Goal: Information Seeking & Learning: Learn about a topic

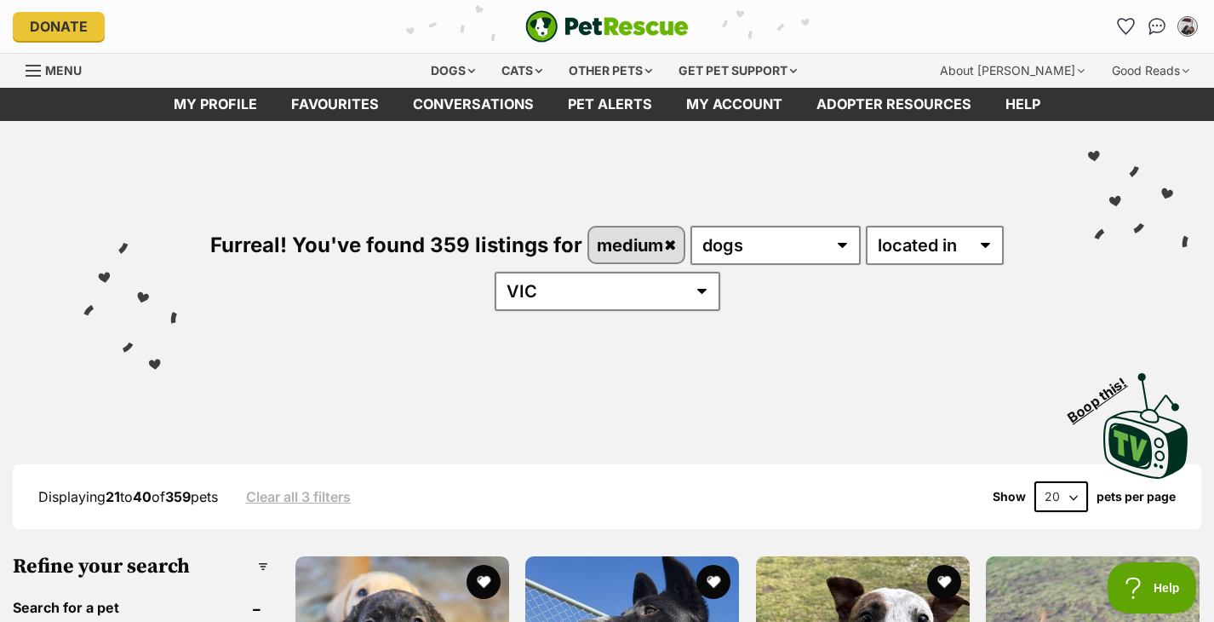
click at [673, 299] on div "Furreal! You've found 359 listings for medium any type of pet cats dogs other p…" at bounding box center [607, 239] width 1163 height 237
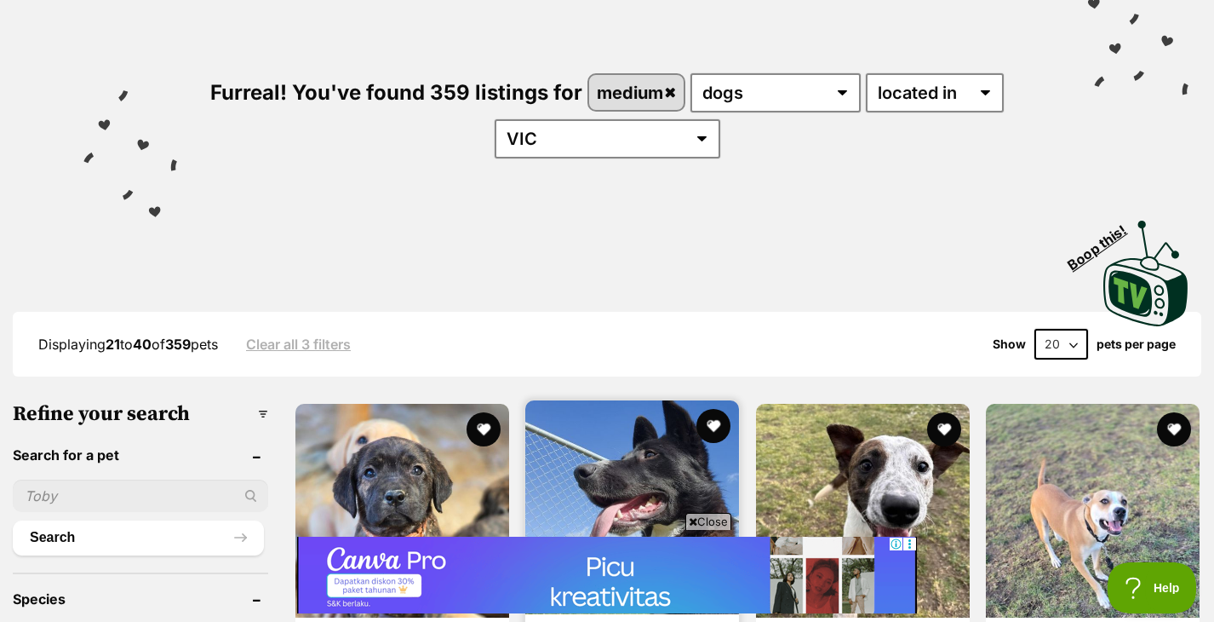
scroll to position [152, 0]
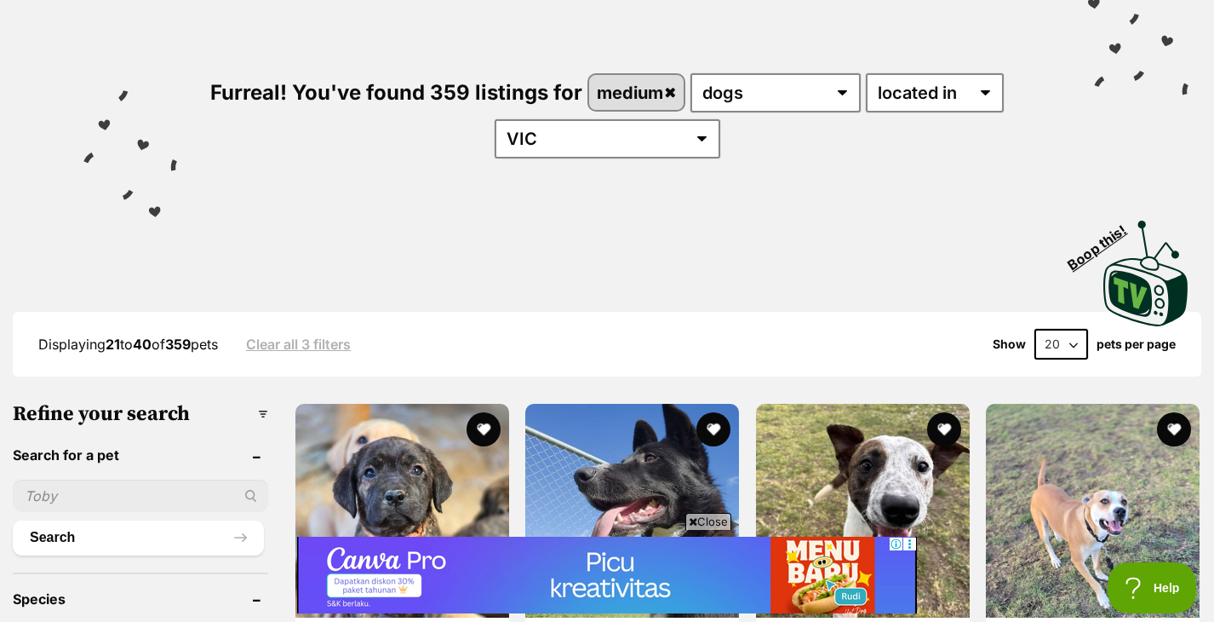
click at [705, 521] on span "Close" at bounding box center [709, 521] width 46 height 17
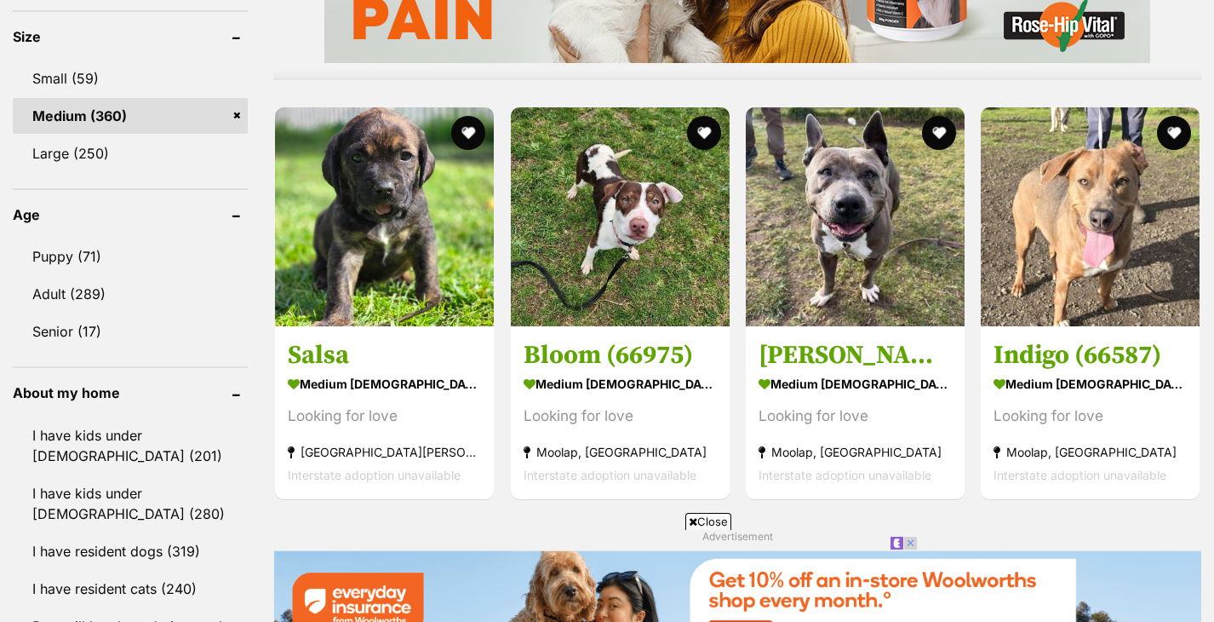
scroll to position [1565, 0]
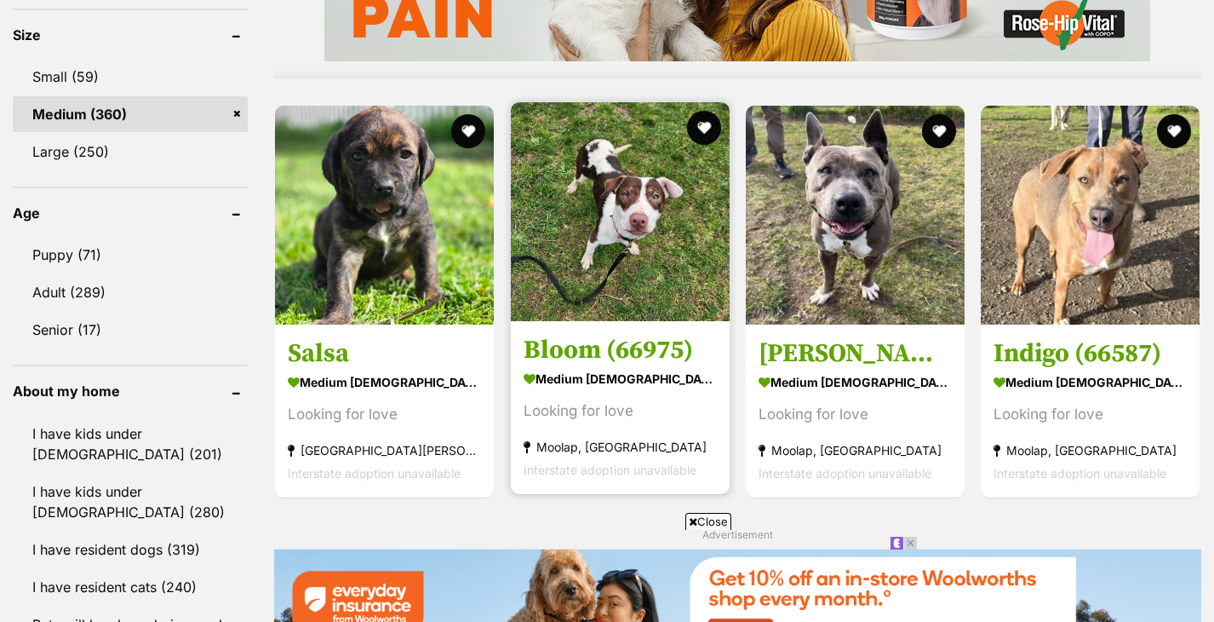
click at [571, 238] on img at bounding box center [620, 211] width 219 height 219
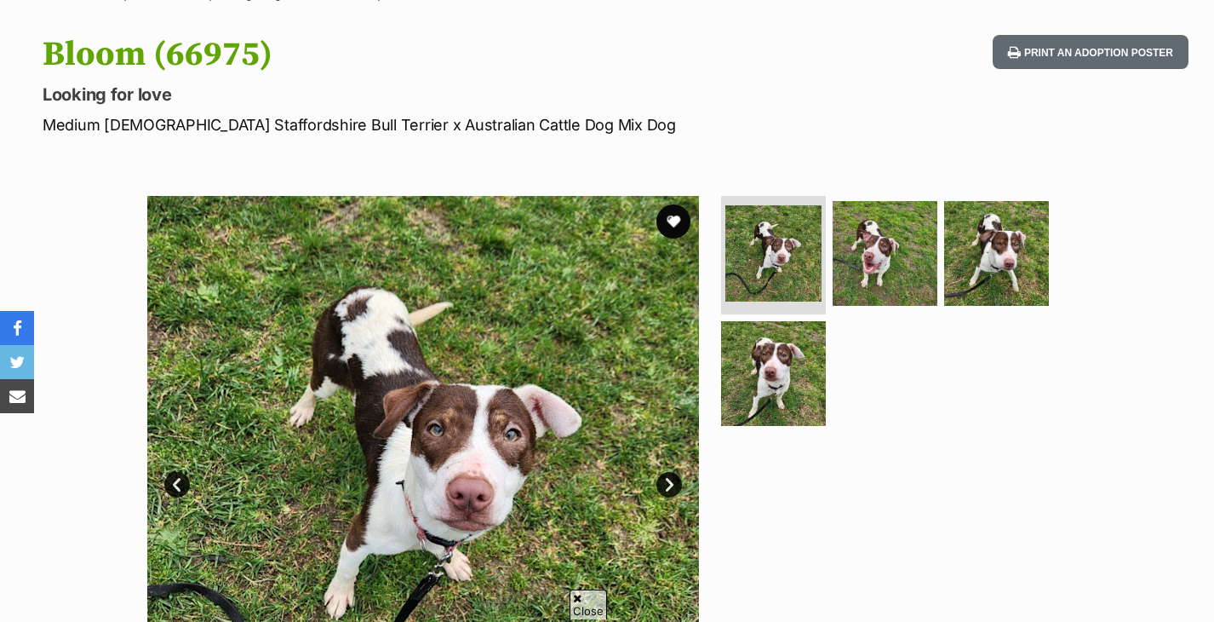
scroll to position [162, 0]
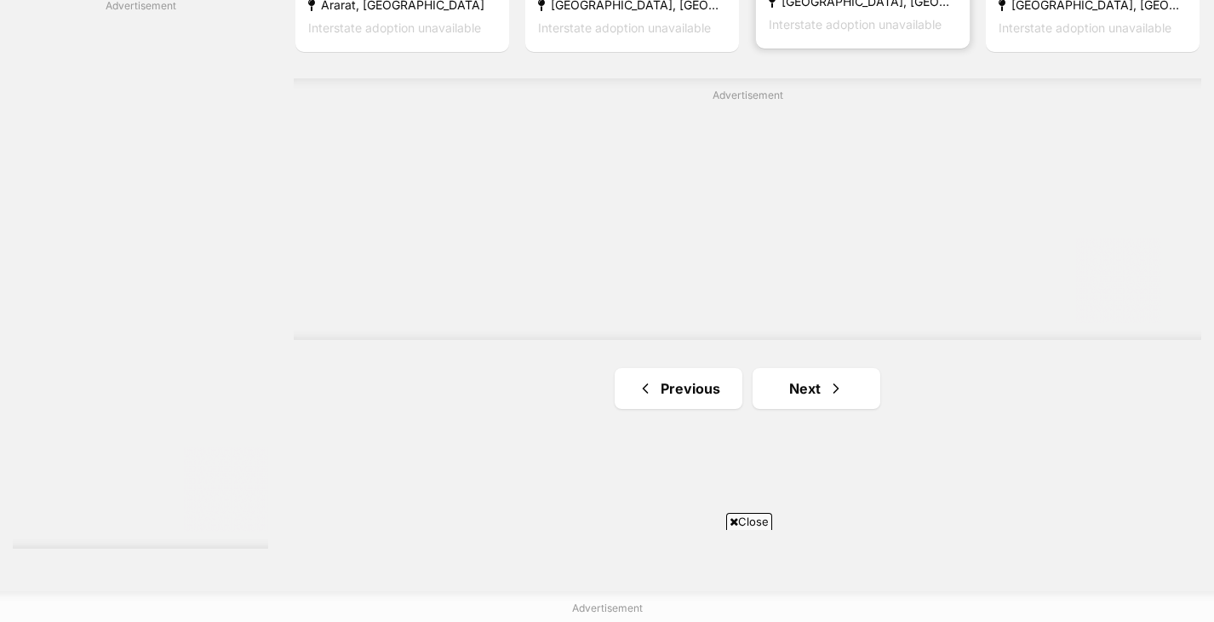
scroll to position [2978, 0]
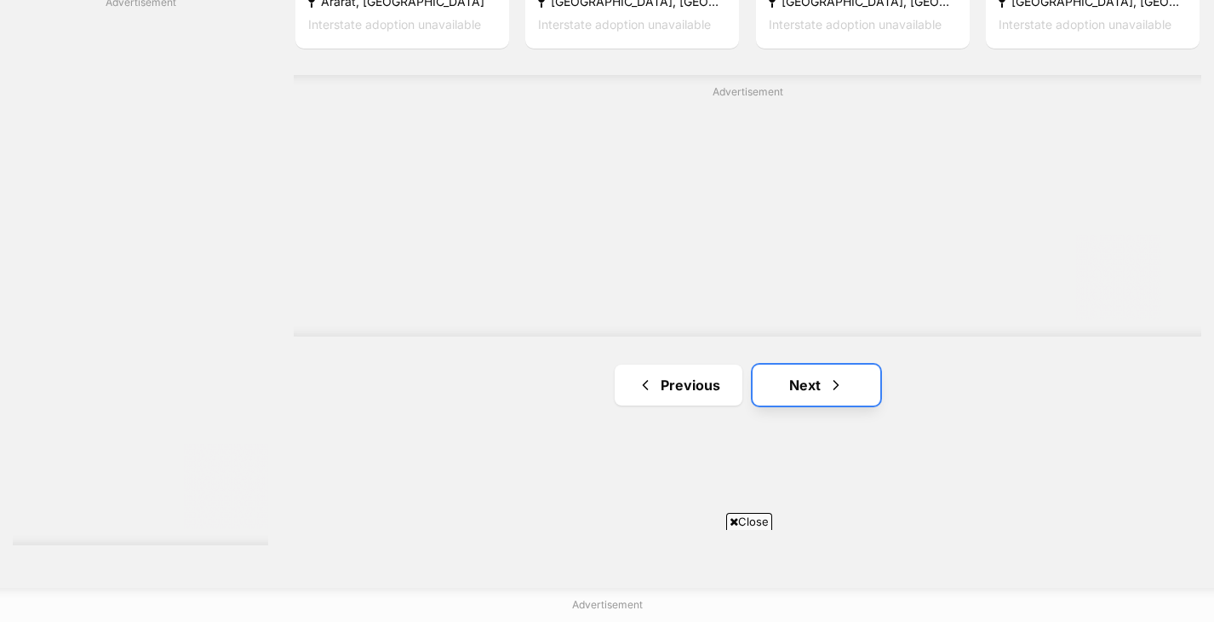
click at [801, 394] on link "Next" at bounding box center [817, 384] width 128 height 41
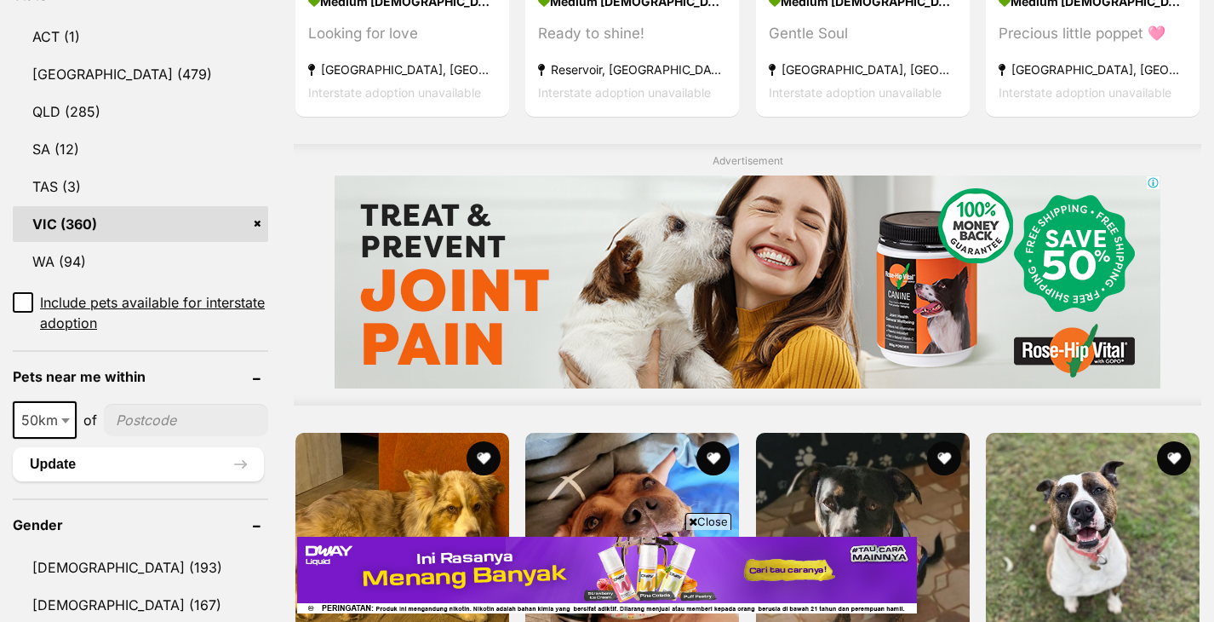
scroll to position [933, 0]
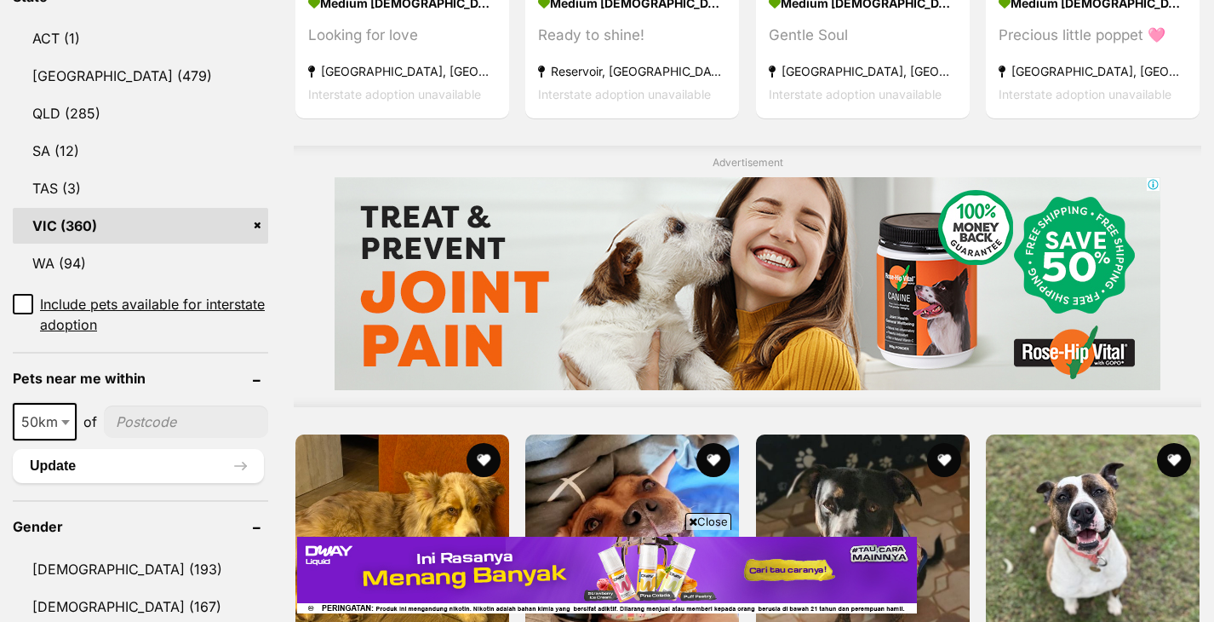
click at [696, 517] on span "Close" at bounding box center [709, 521] width 46 height 17
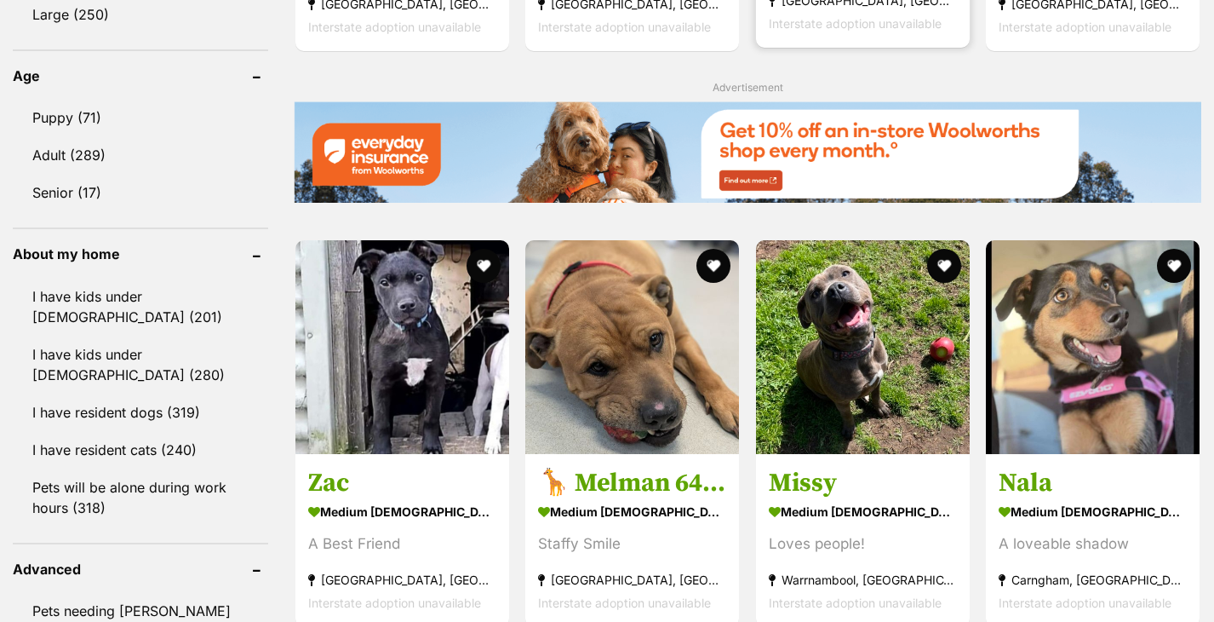
scroll to position [1712, 0]
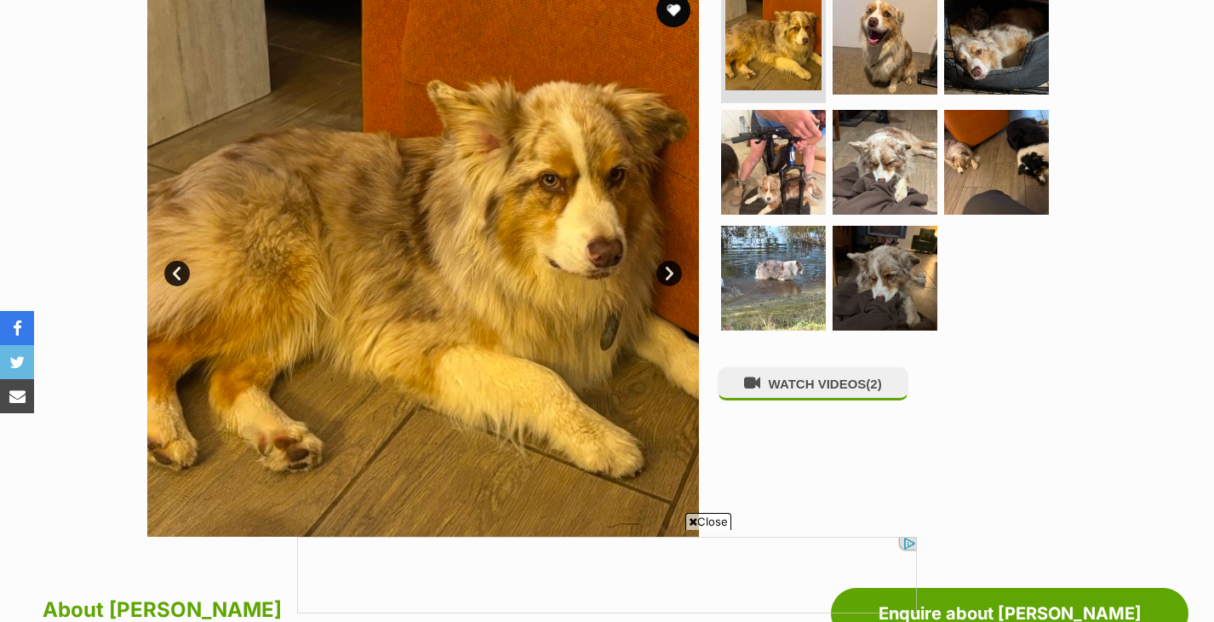
click at [666, 276] on link "Next" at bounding box center [670, 274] width 26 height 26
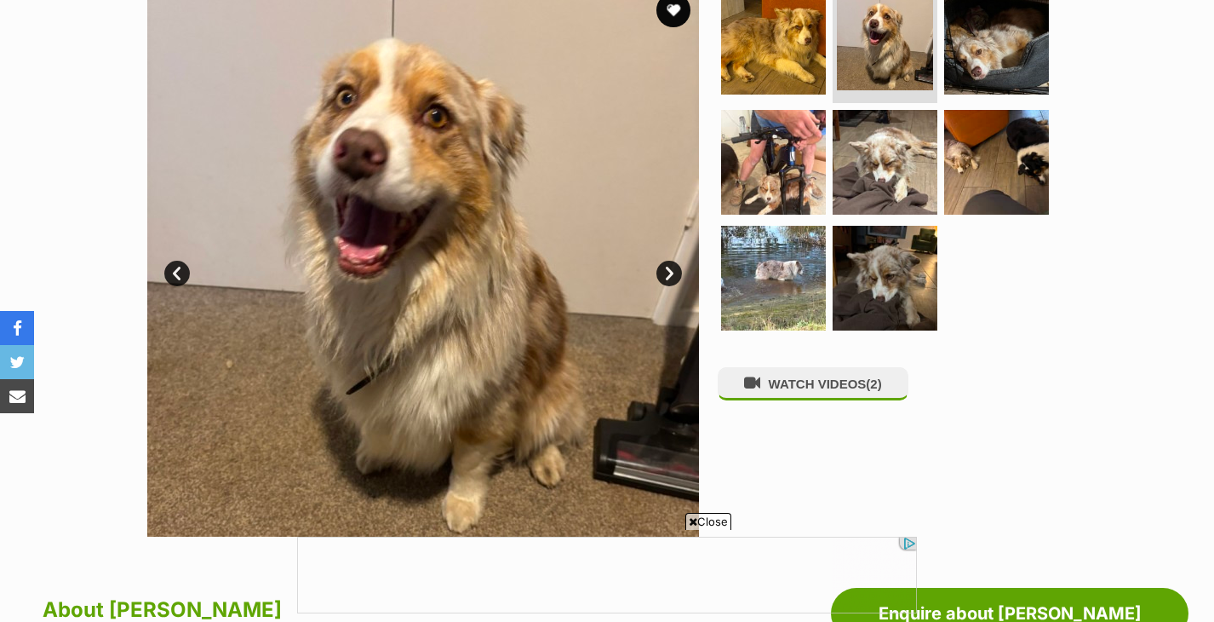
click at [666, 276] on link "Next" at bounding box center [670, 274] width 26 height 26
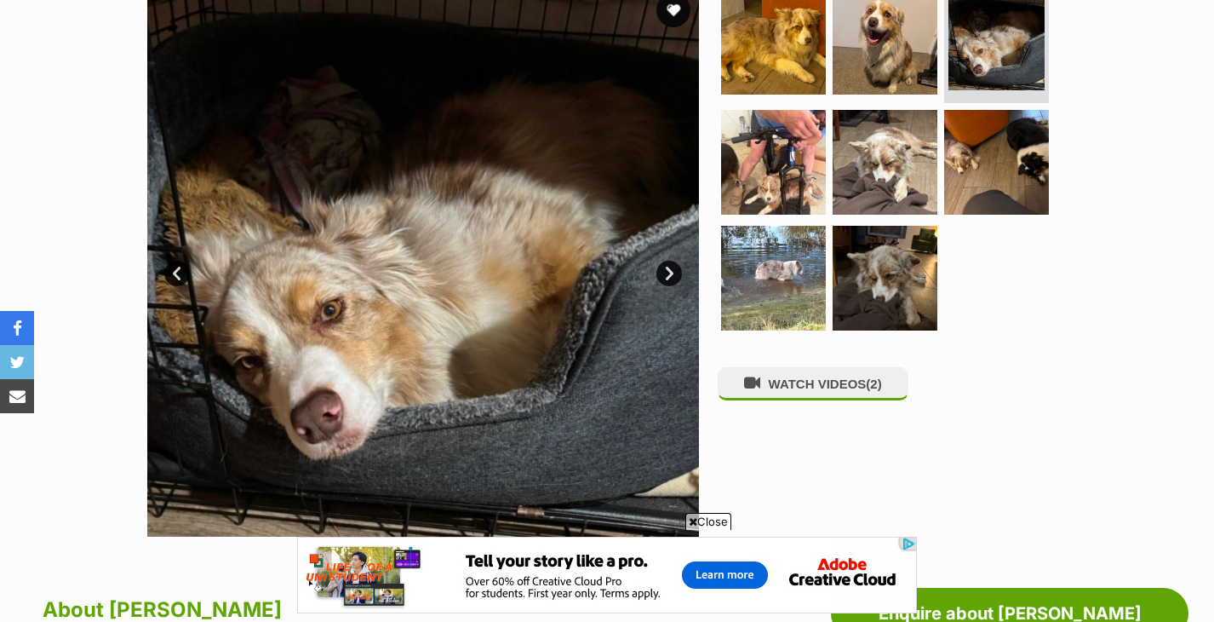
click at [666, 276] on link "Next" at bounding box center [670, 274] width 26 height 26
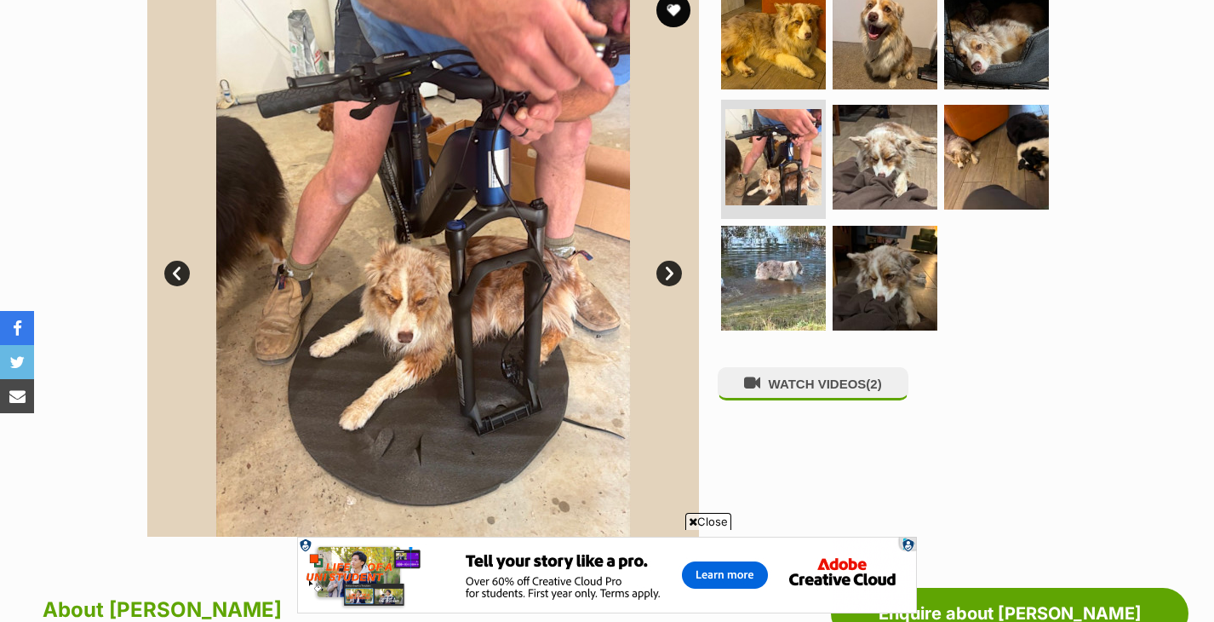
click at [666, 276] on link "Next" at bounding box center [670, 274] width 26 height 26
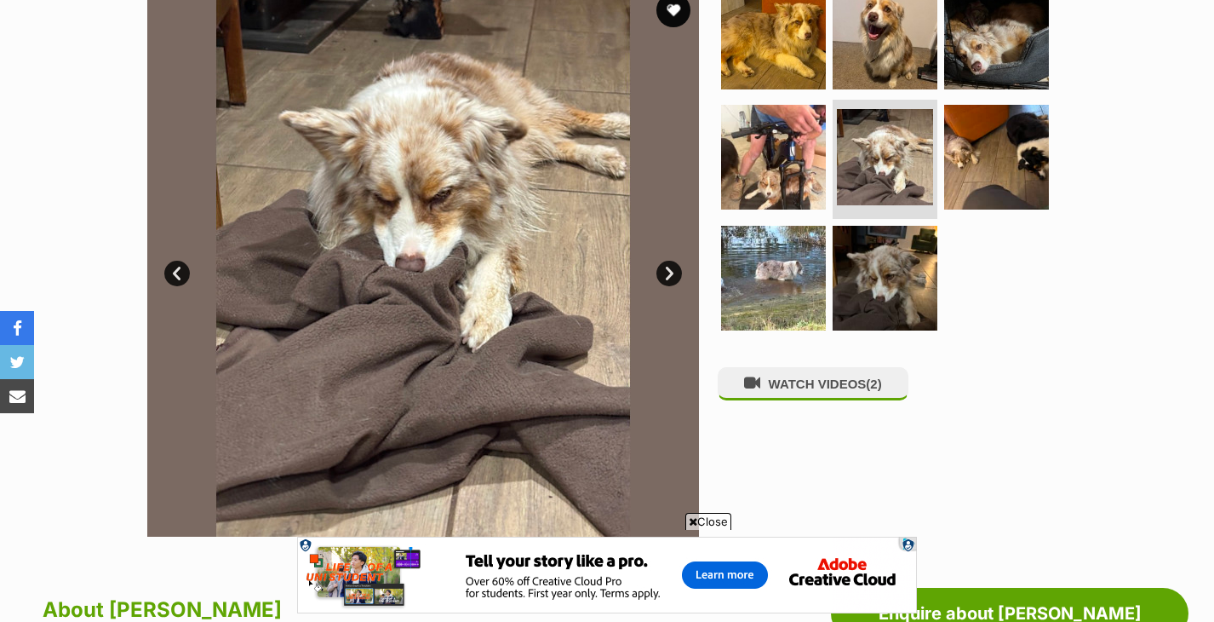
click at [666, 276] on link "Next" at bounding box center [670, 274] width 26 height 26
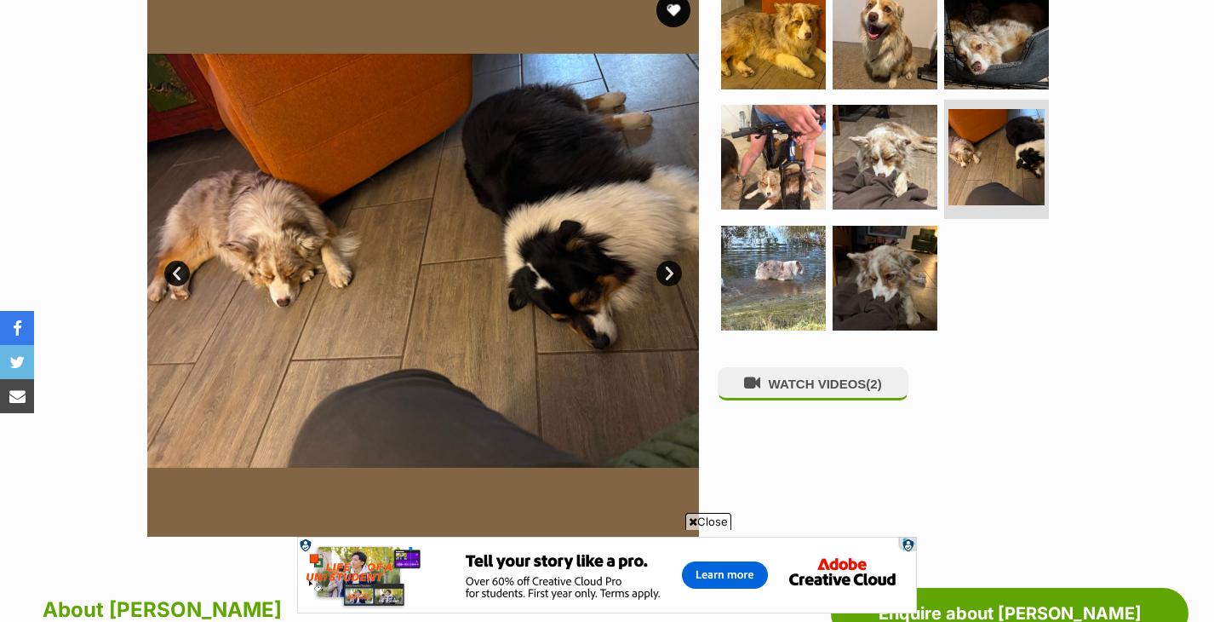
click at [666, 276] on link "Next" at bounding box center [670, 274] width 26 height 26
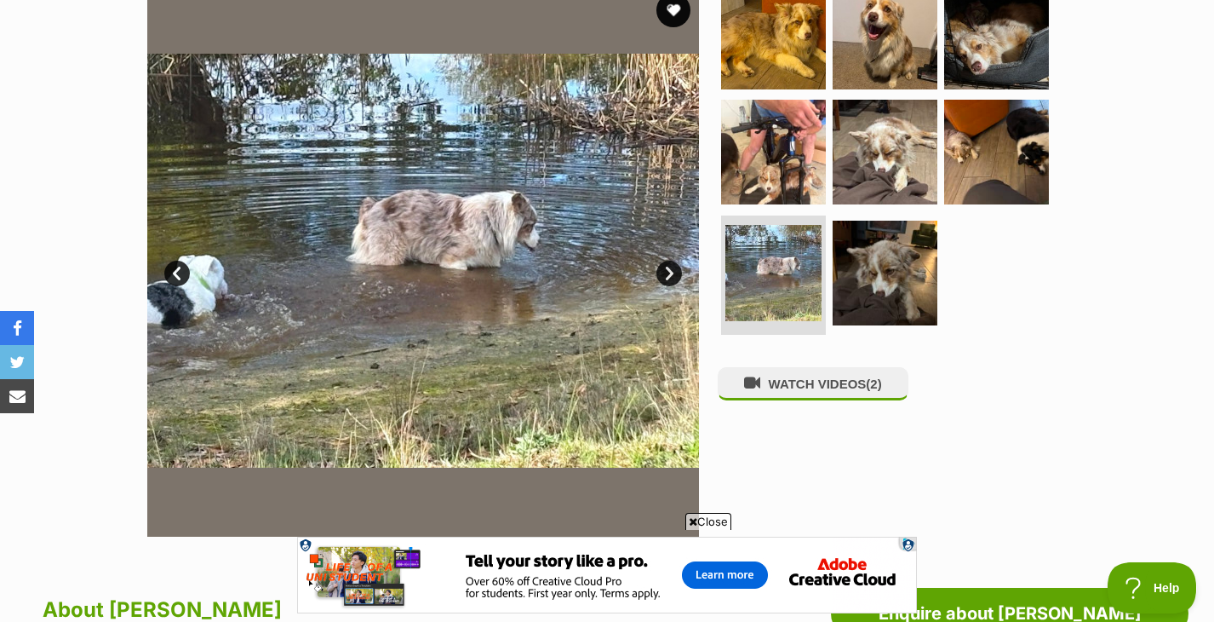
click at [666, 276] on link "Next" at bounding box center [670, 274] width 26 height 26
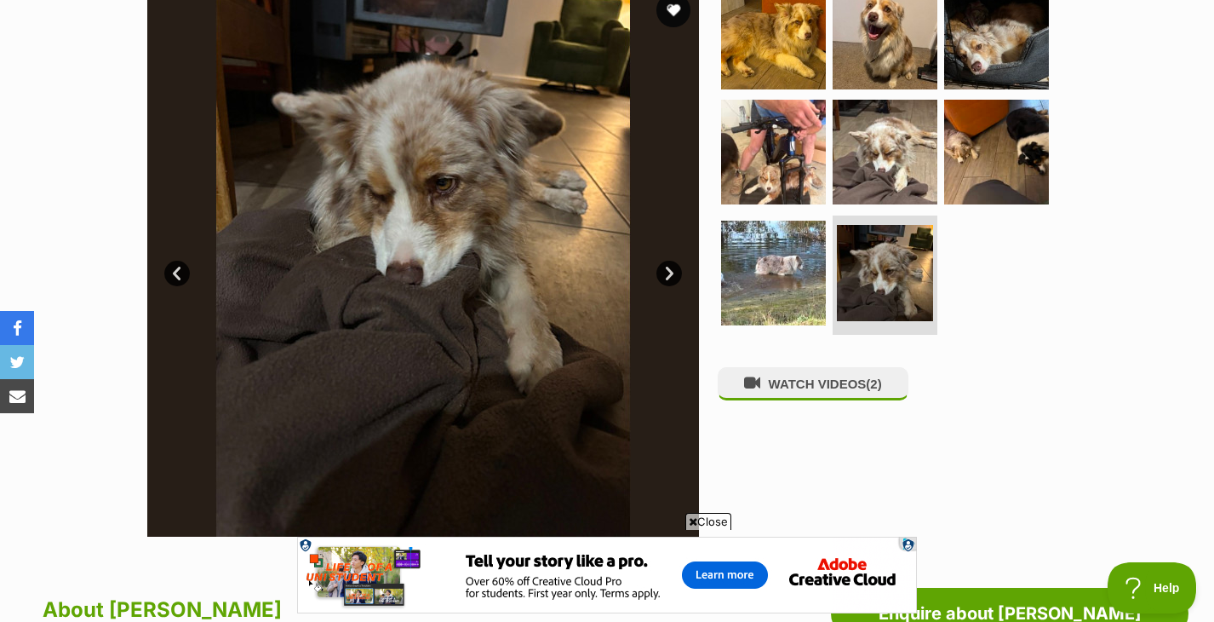
click at [666, 276] on link "Next" at bounding box center [670, 274] width 26 height 26
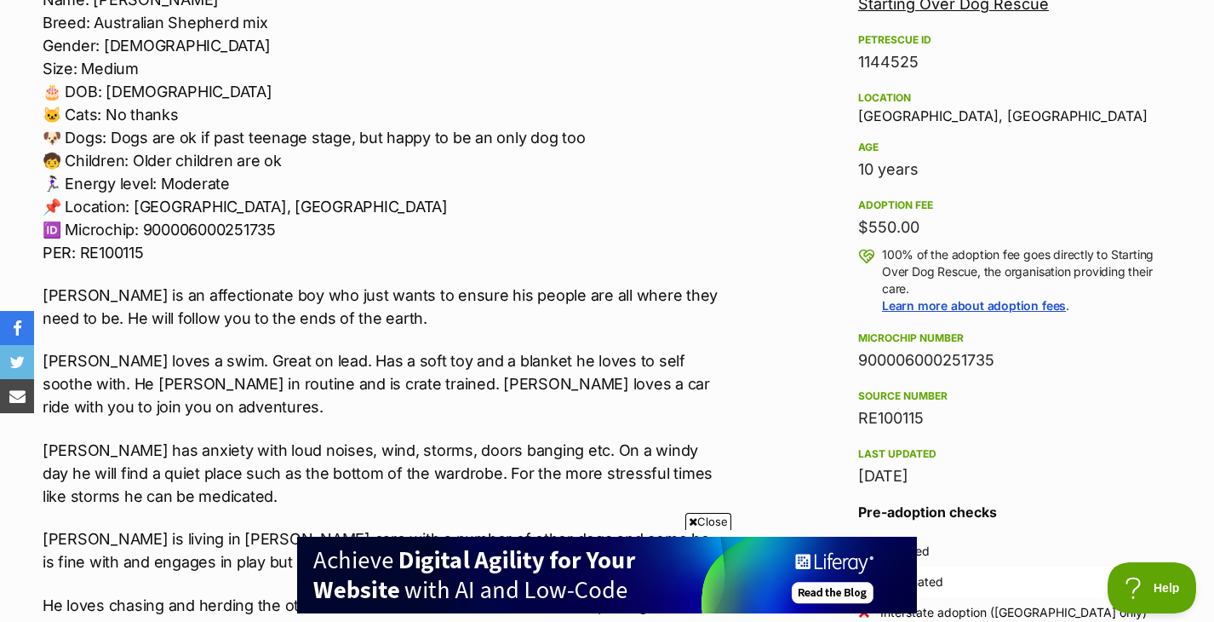
scroll to position [1054, 0]
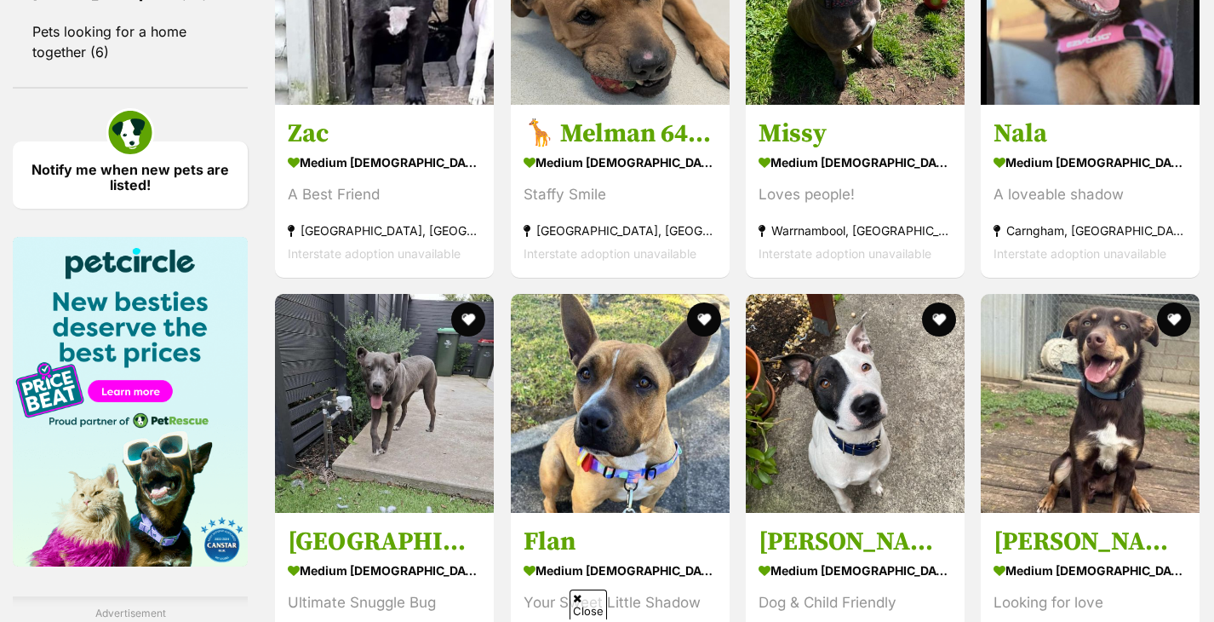
scroll to position [2372, 0]
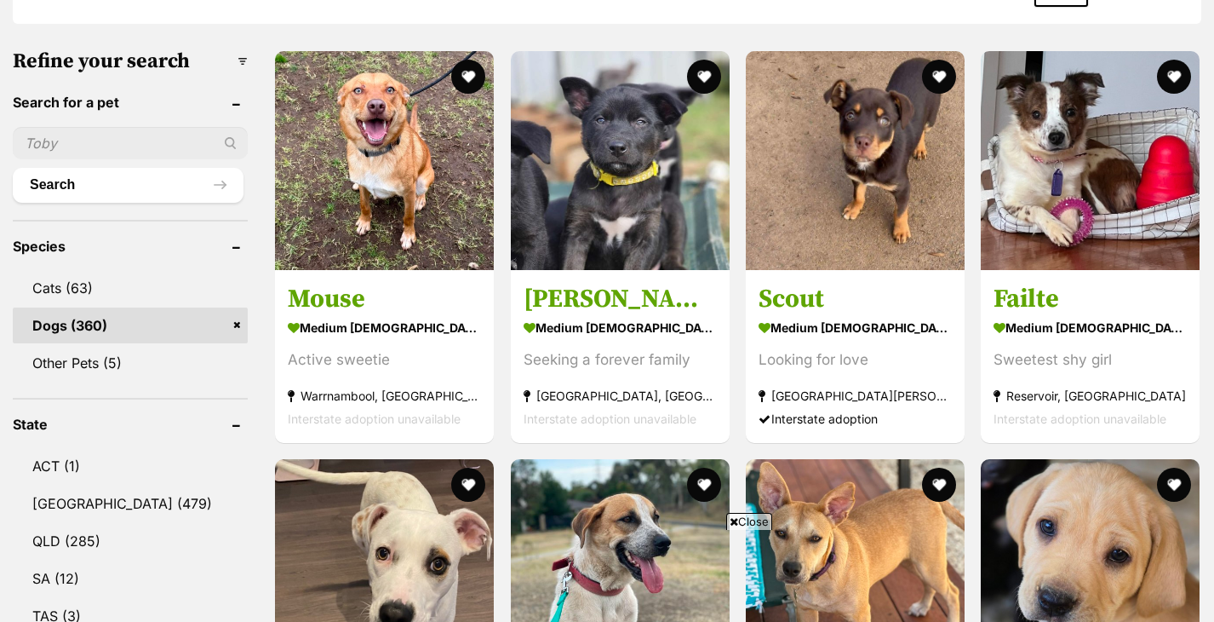
scroll to position [508, 0]
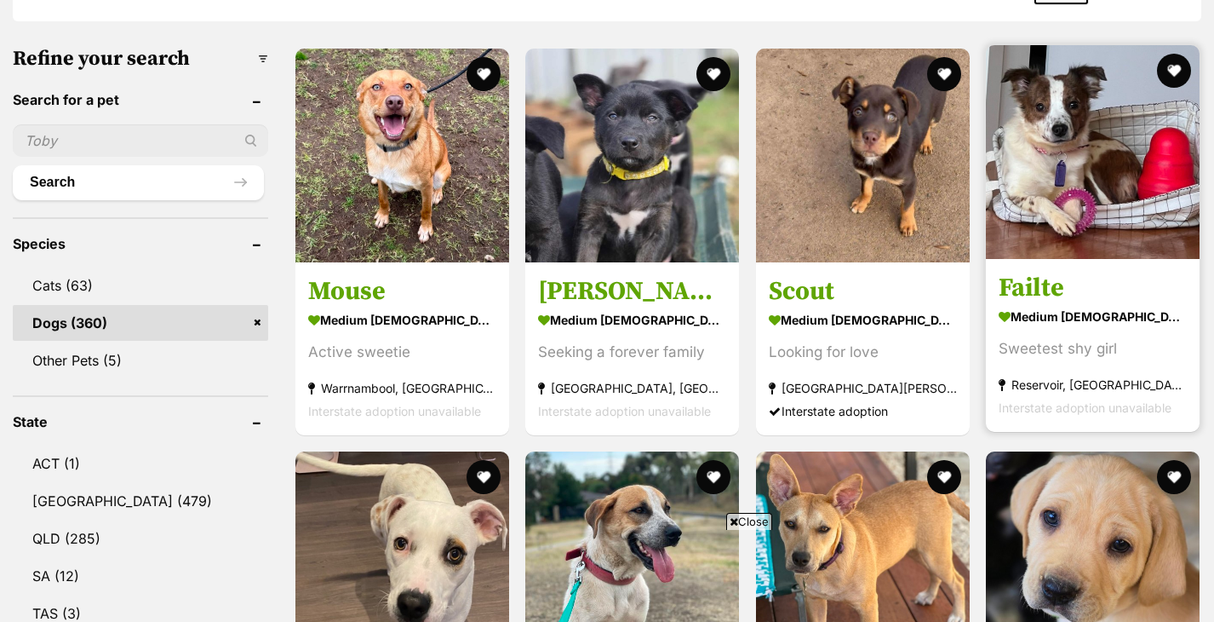
click at [1098, 192] on img at bounding box center [1093, 152] width 214 height 214
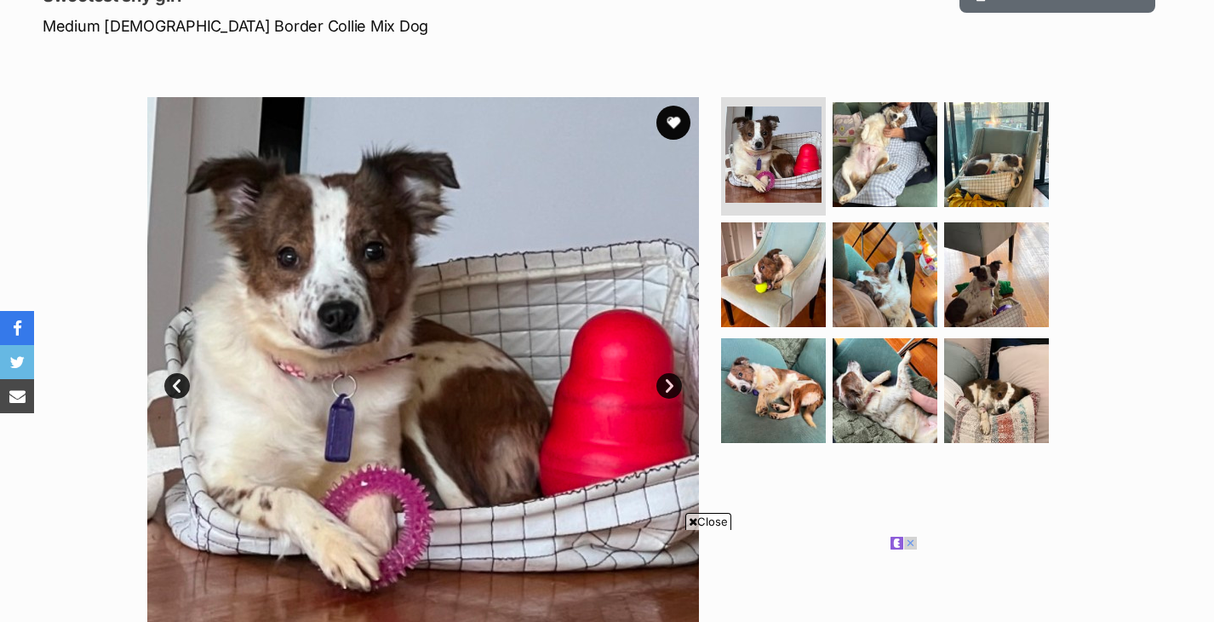
click at [673, 391] on link "Next" at bounding box center [670, 386] width 26 height 26
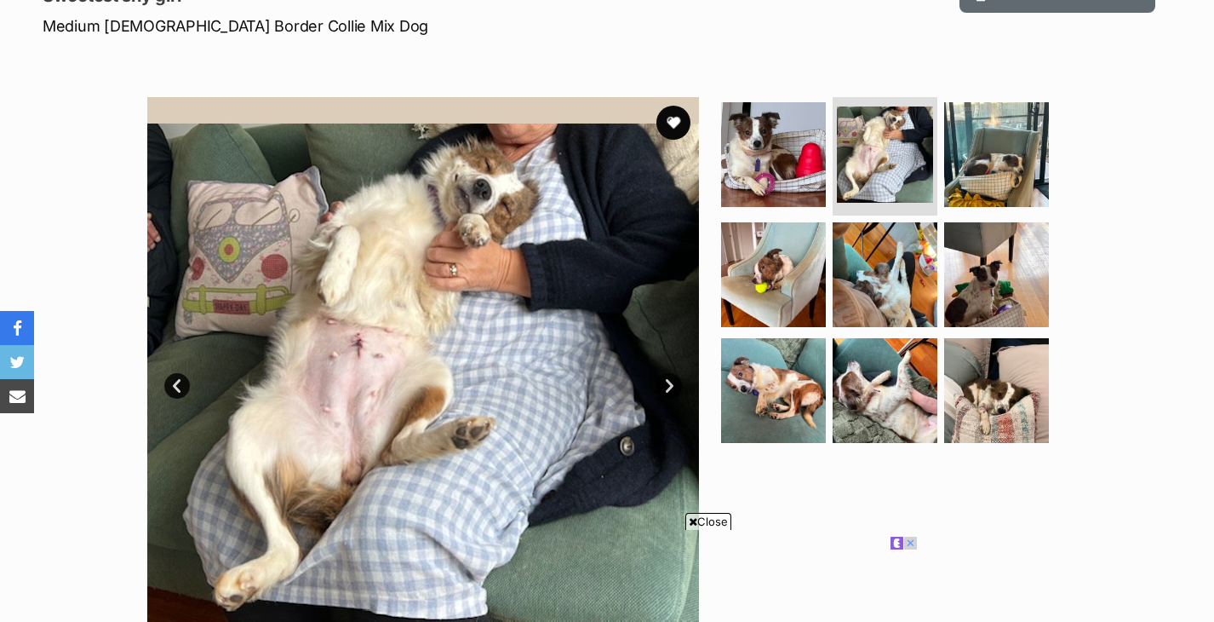
click at [673, 391] on link "Next" at bounding box center [670, 386] width 26 height 26
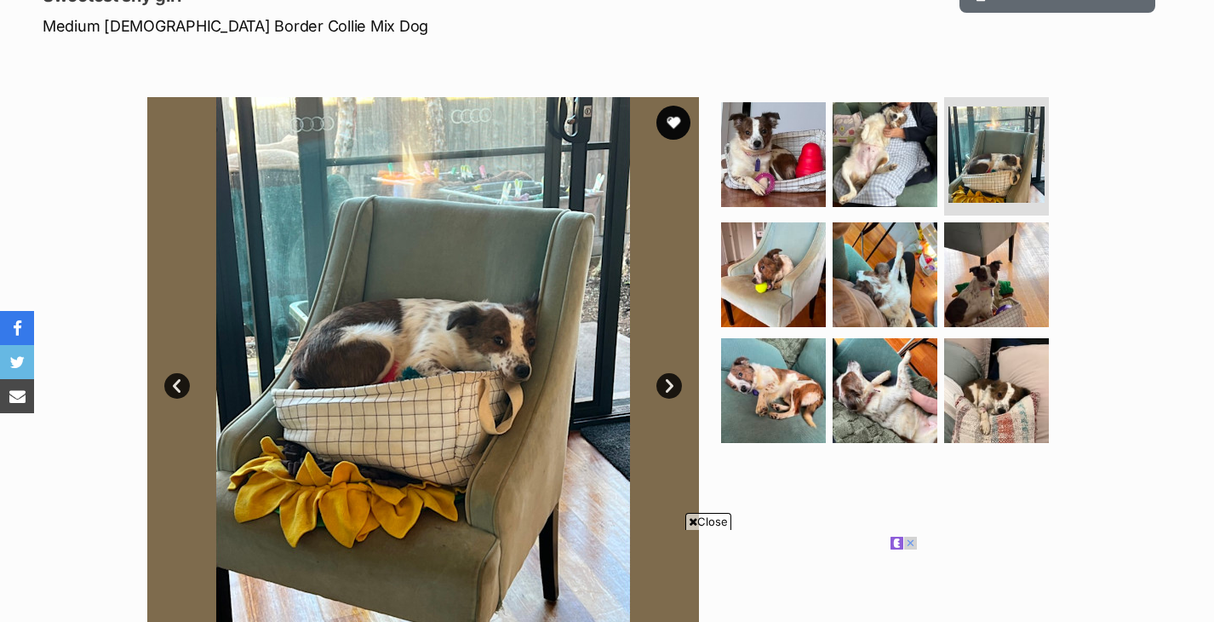
click at [673, 391] on link "Next" at bounding box center [670, 386] width 26 height 26
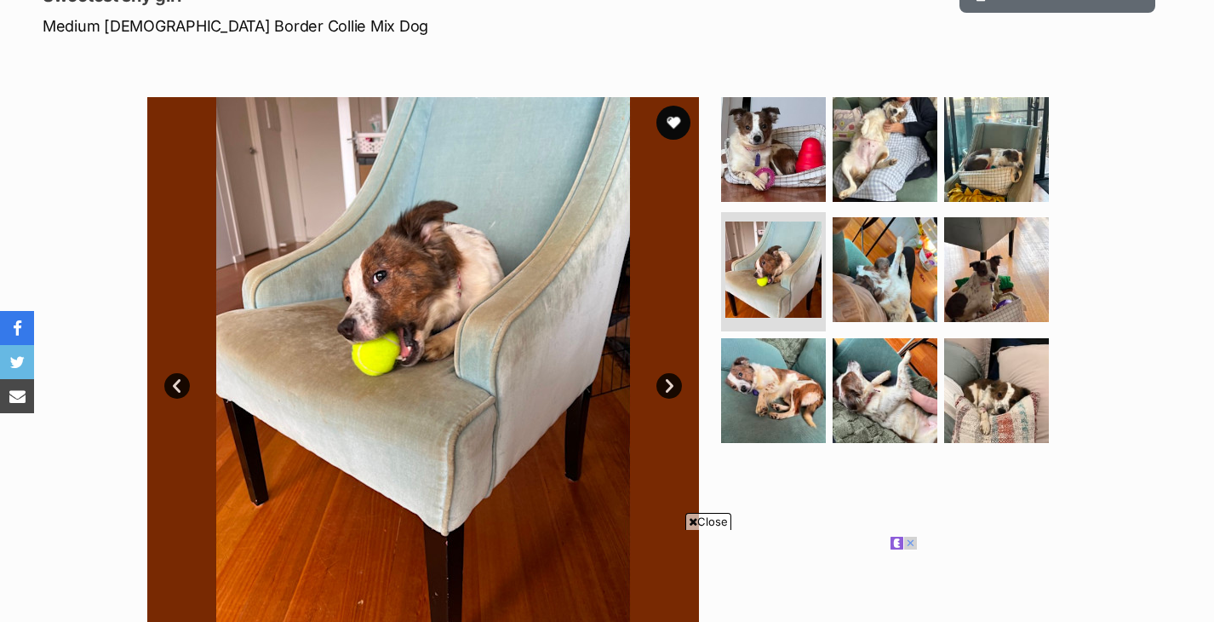
click at [673, 391] on link "Next" at bounding box center [670, 386] width 26 height 26
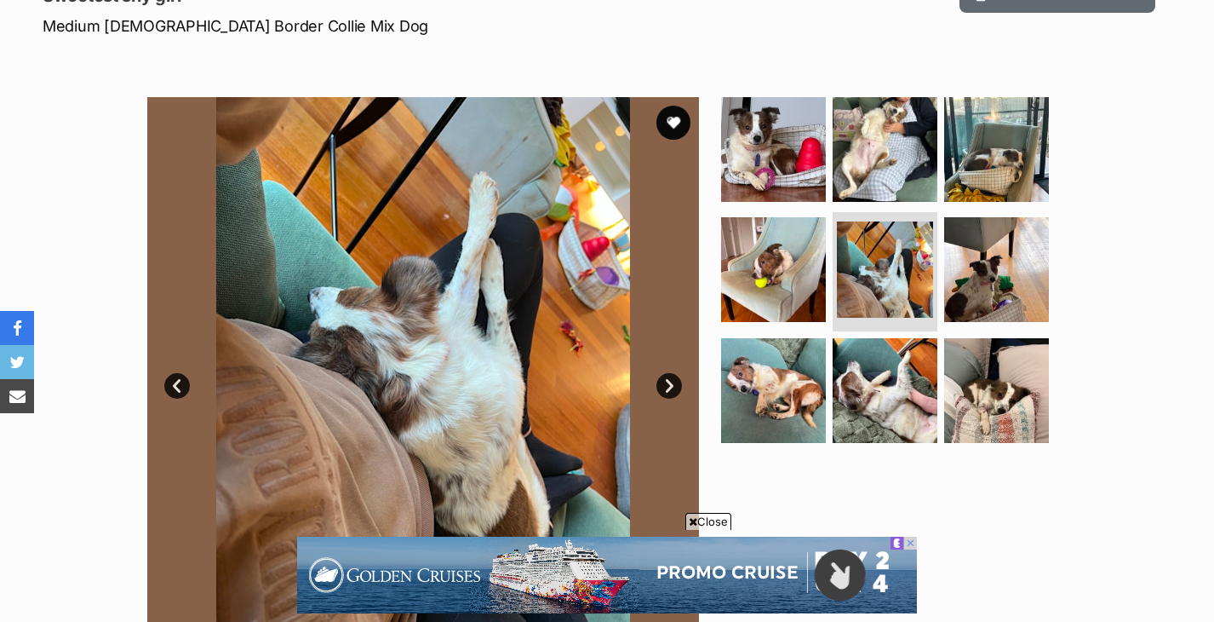
click at [673, 391] on link "Next" at bounding box center [670, 386] width 26 height 26
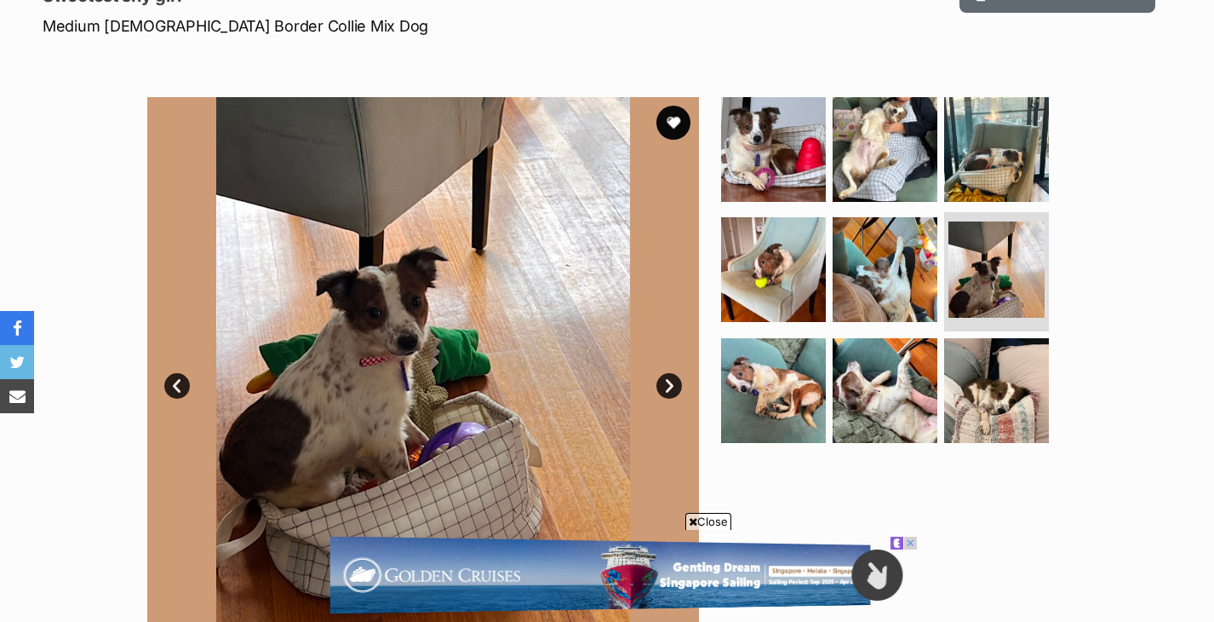
click at [673, 391] on link "Next" at bounding box center [670, 386] width 26 height 26
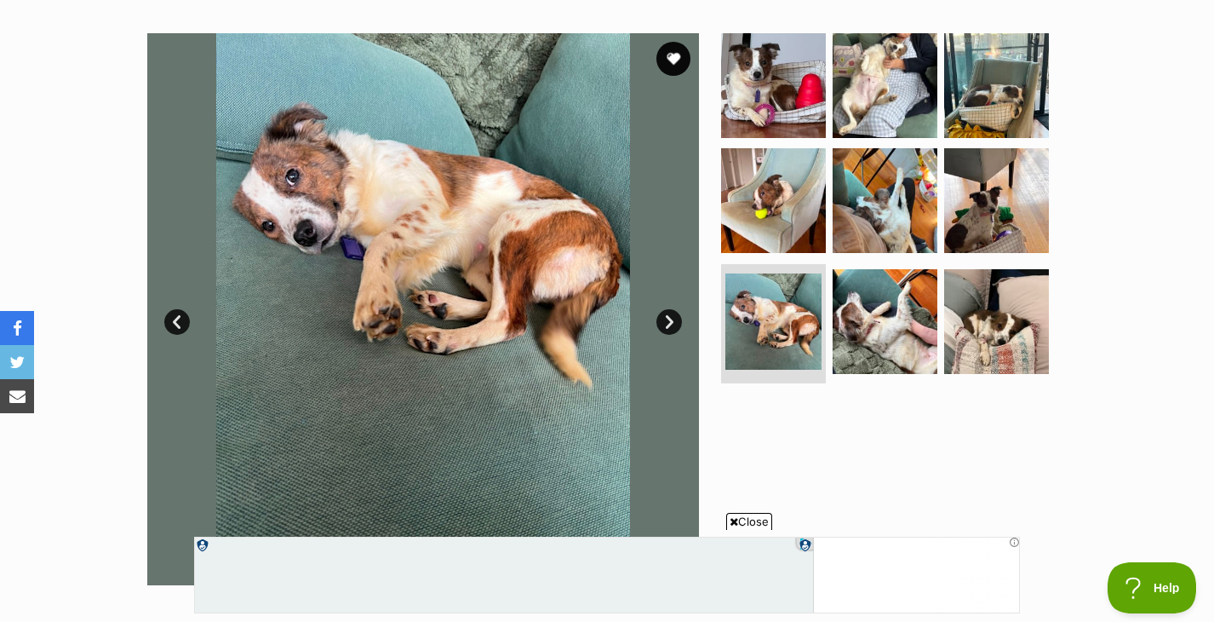
click at [737, 515] on span "Close" at bounding box center [749, 521] width 46 height 17
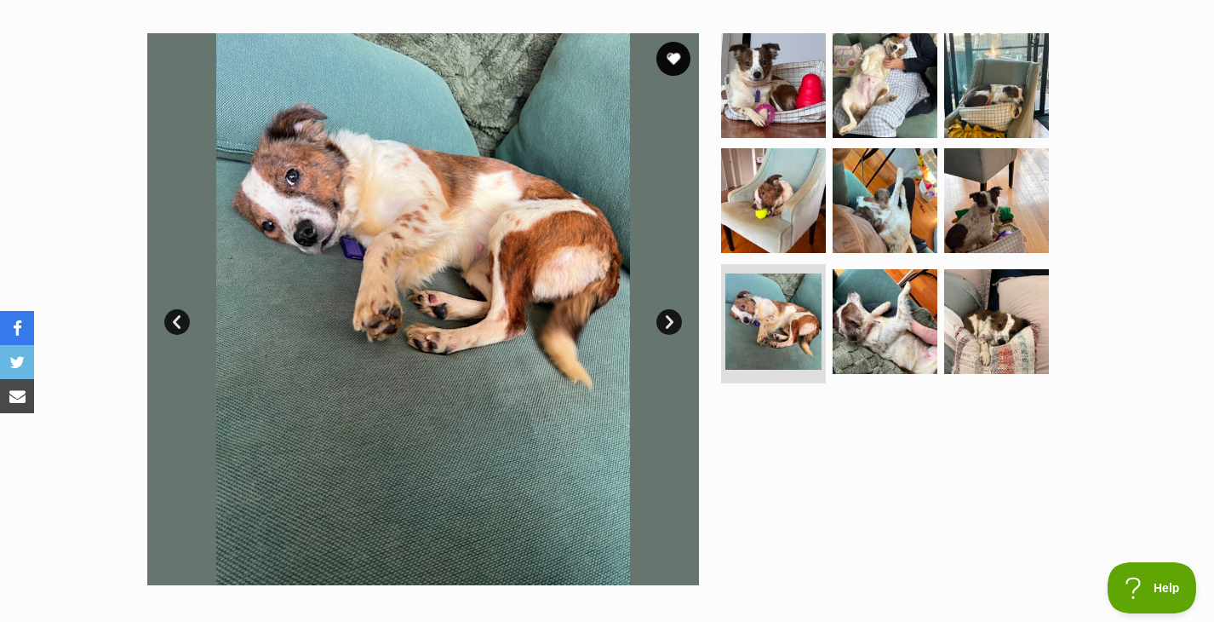
click at [677, 323] on link "Next" at bounding box center [670, 322] width 26 height 26
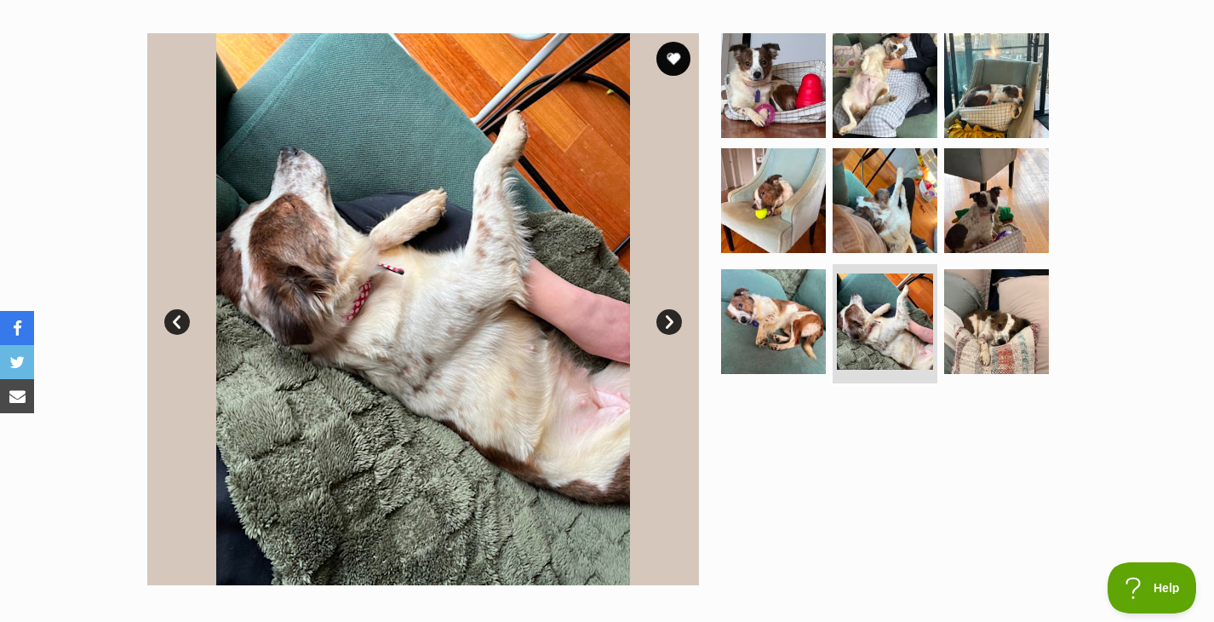
click at [677, 323] on link "Next" at bounding box center [670, 322] width 26 height 26
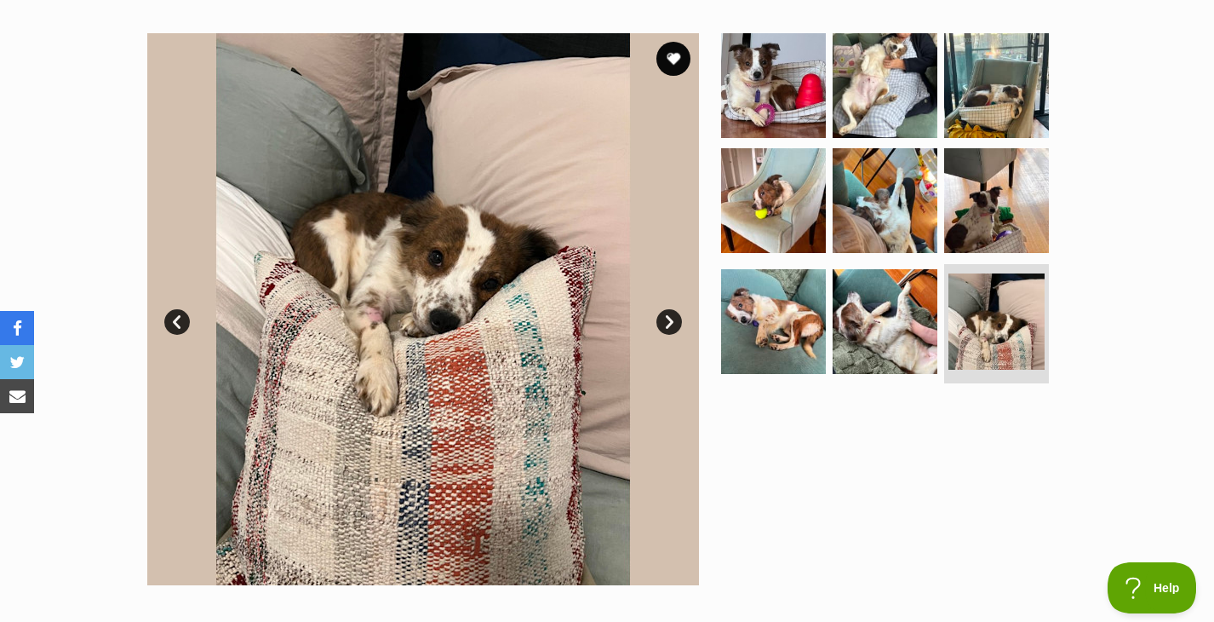
click at [677, 323] on link "Next" at bounding box center [670, 322] width 26 height 26
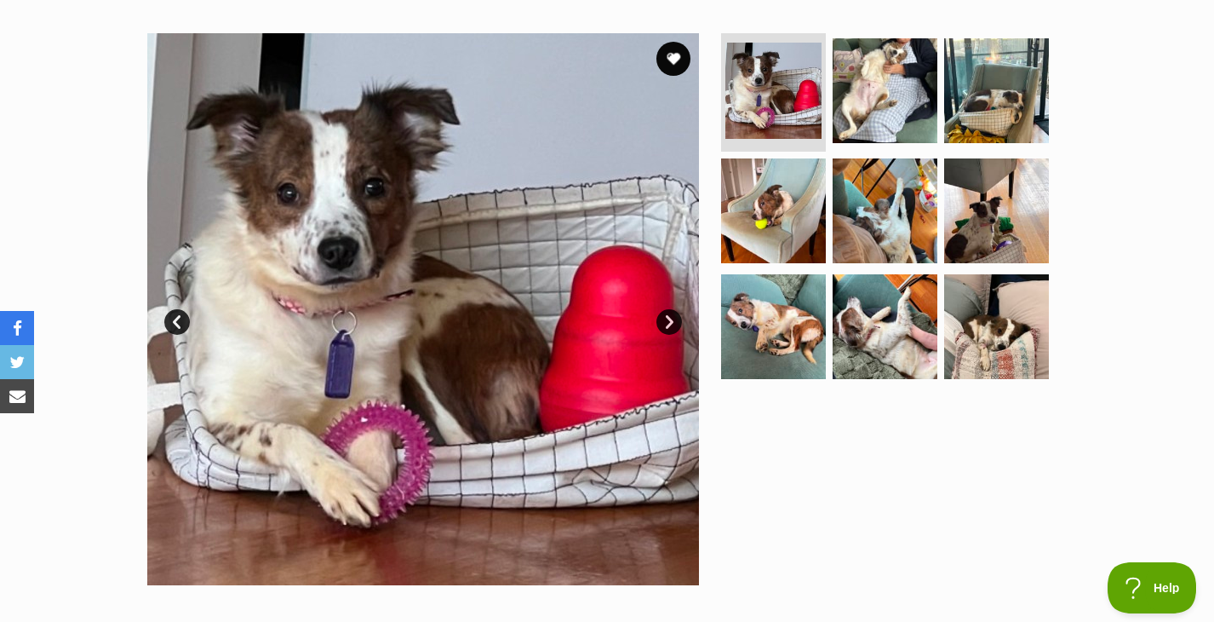
click at [677, 323] on link "Next" at bounding box center [670, 322] width 26 height 26
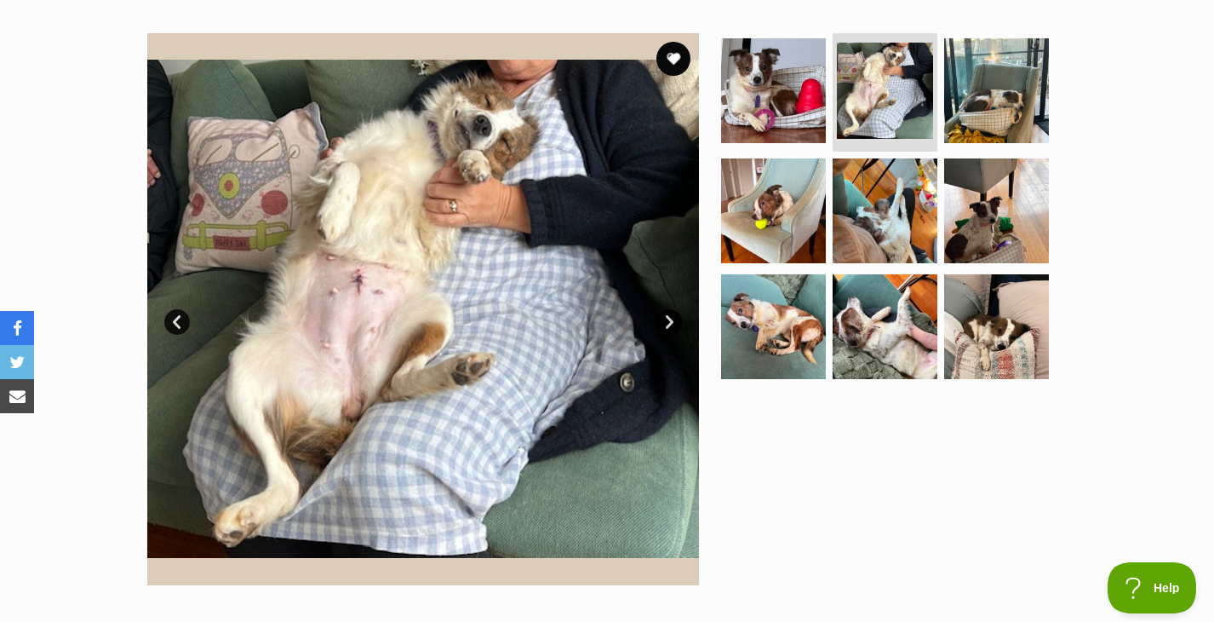
click at [668, 324] on link "Next" at bounding box center [670, 322] width 26 height 26
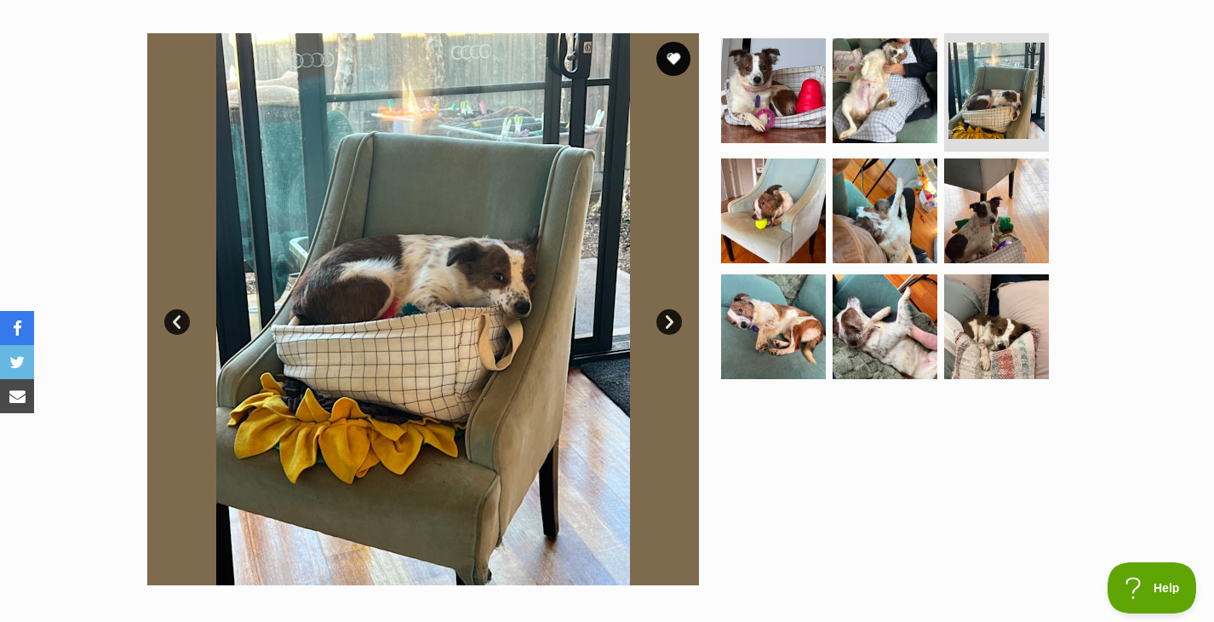
click at [668, 324] on link "Next" at bounding box center [670, 322] width 26 height 26
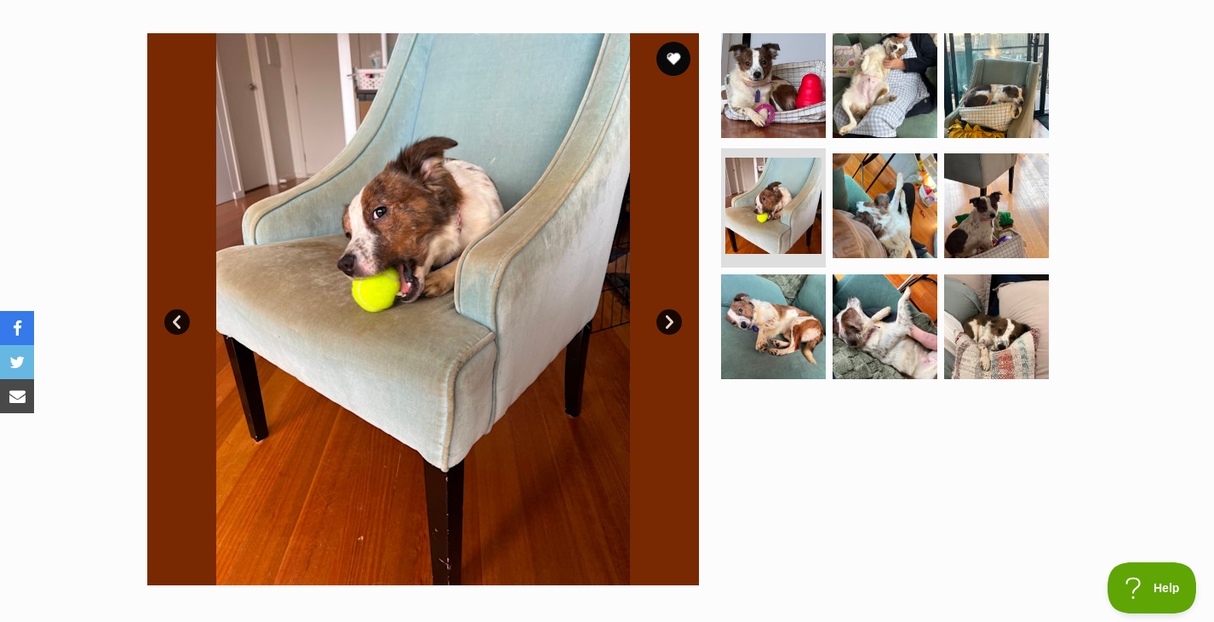
click at [668, 324] on link "Next" at bounding box center [670, 322] width 26 height 26
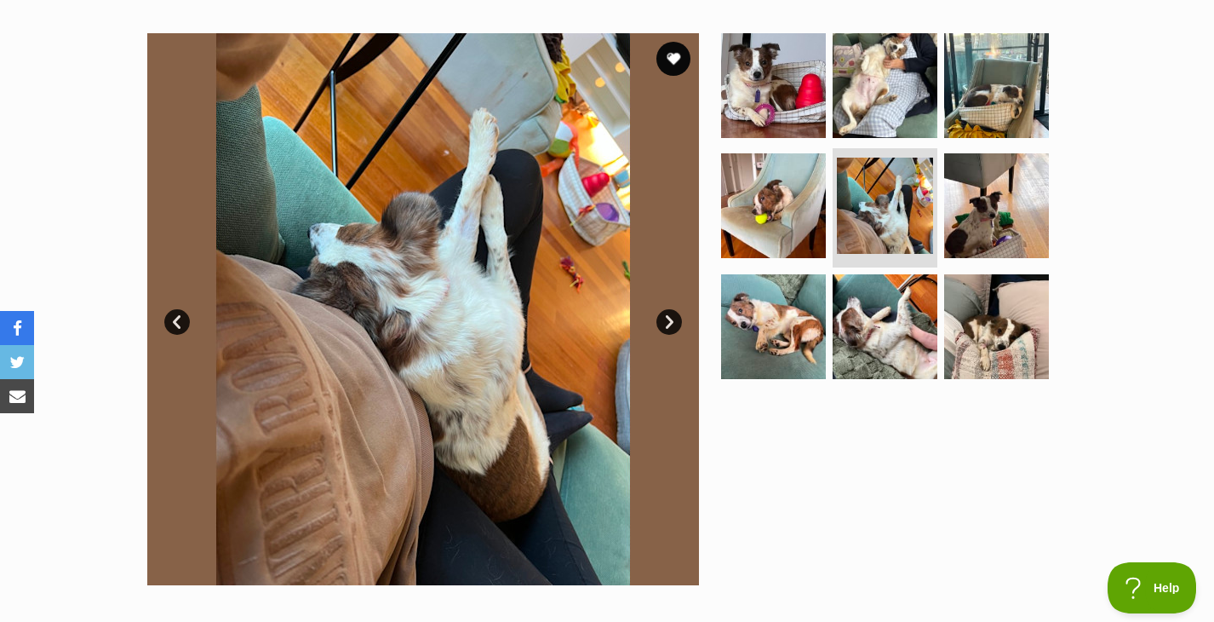
click at [668, 324] on link "Next" at bounding box center [670, 322] width 26 height 26
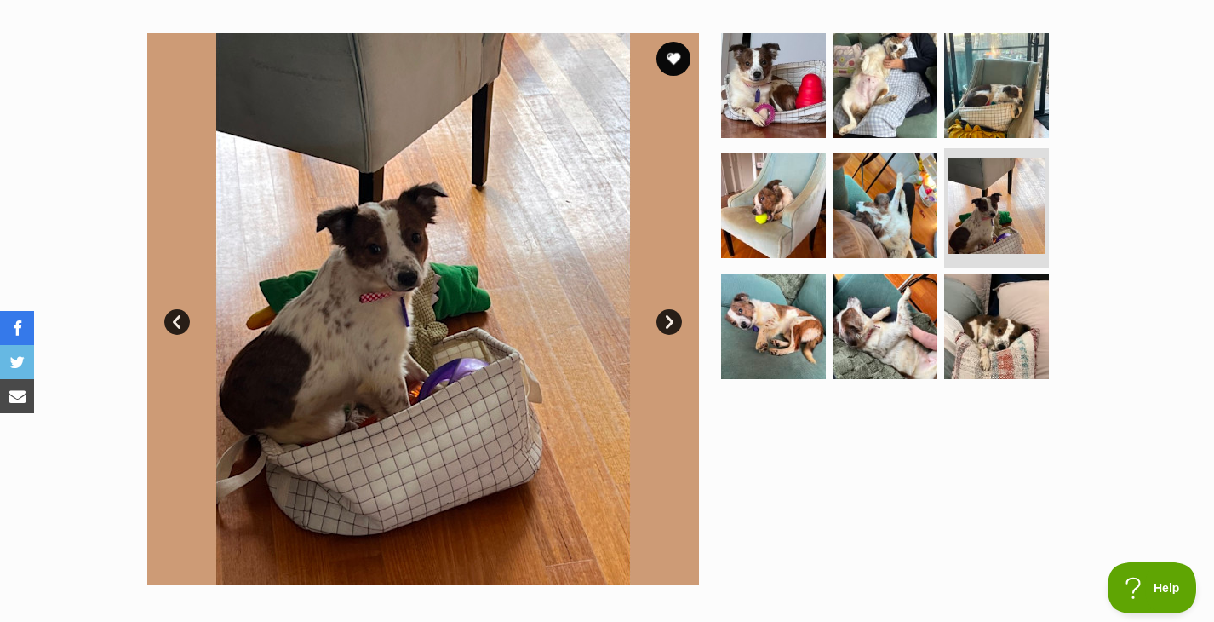
click at [668, 324] on link "Next" at bounding box center [670, 322] width 26 height 26
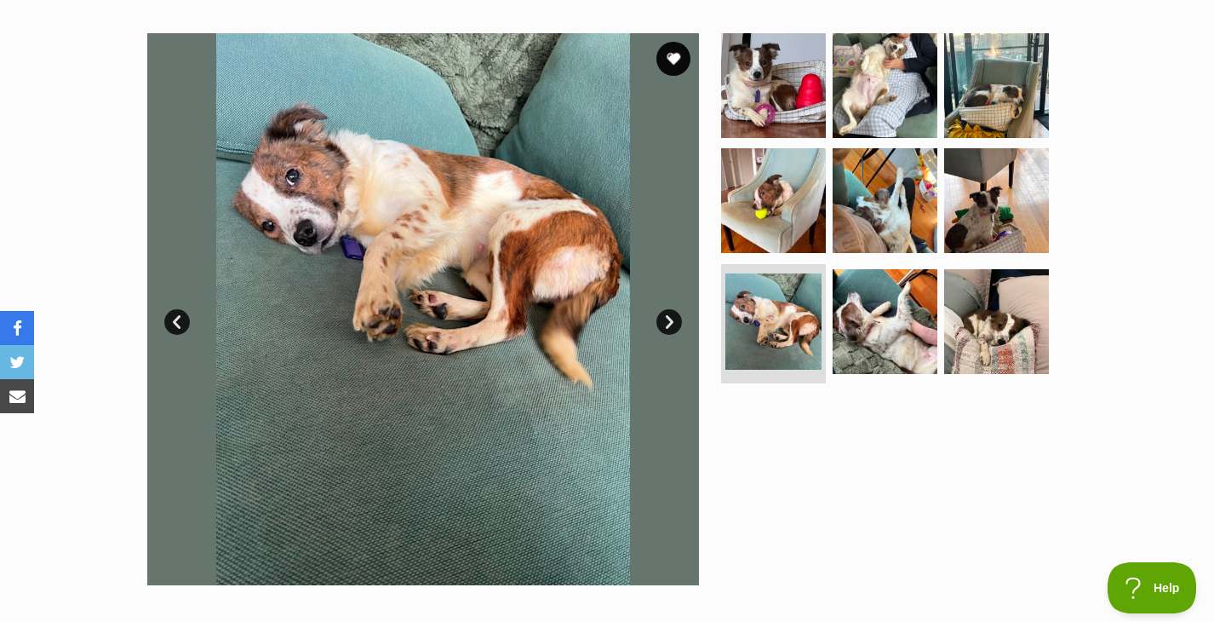
click at [668, 324] on link "Next" at bounding box center [670, 322] width 26 height 26
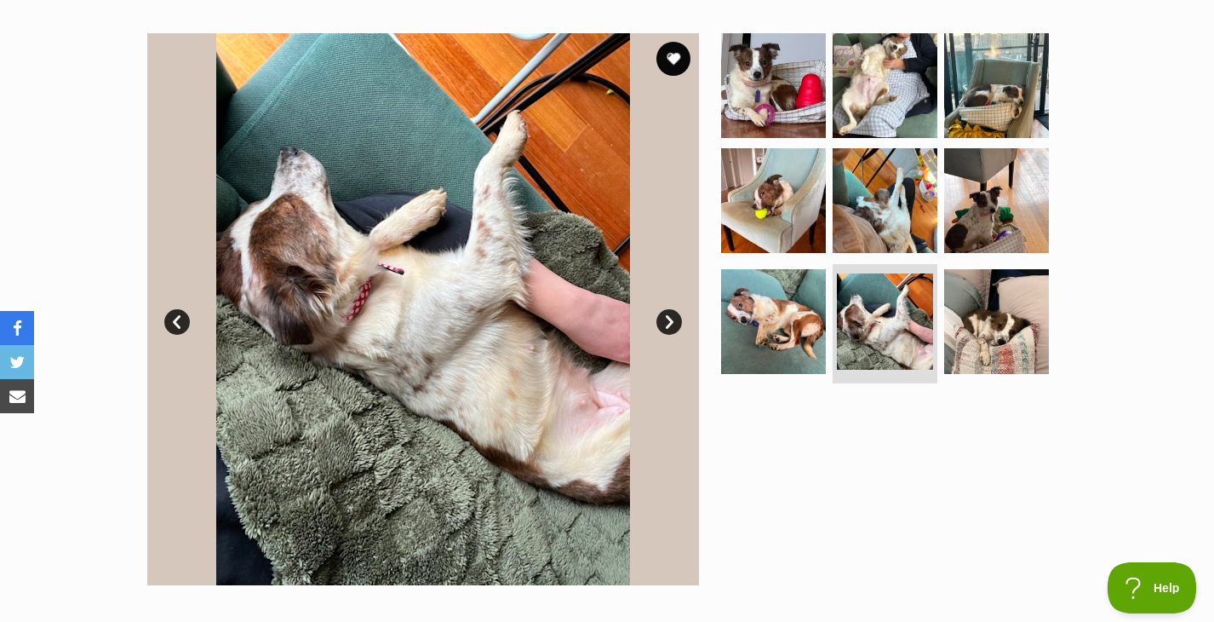
click at [668, 324] on link "Next" at bounding box center [670, 322] width 26 height 26
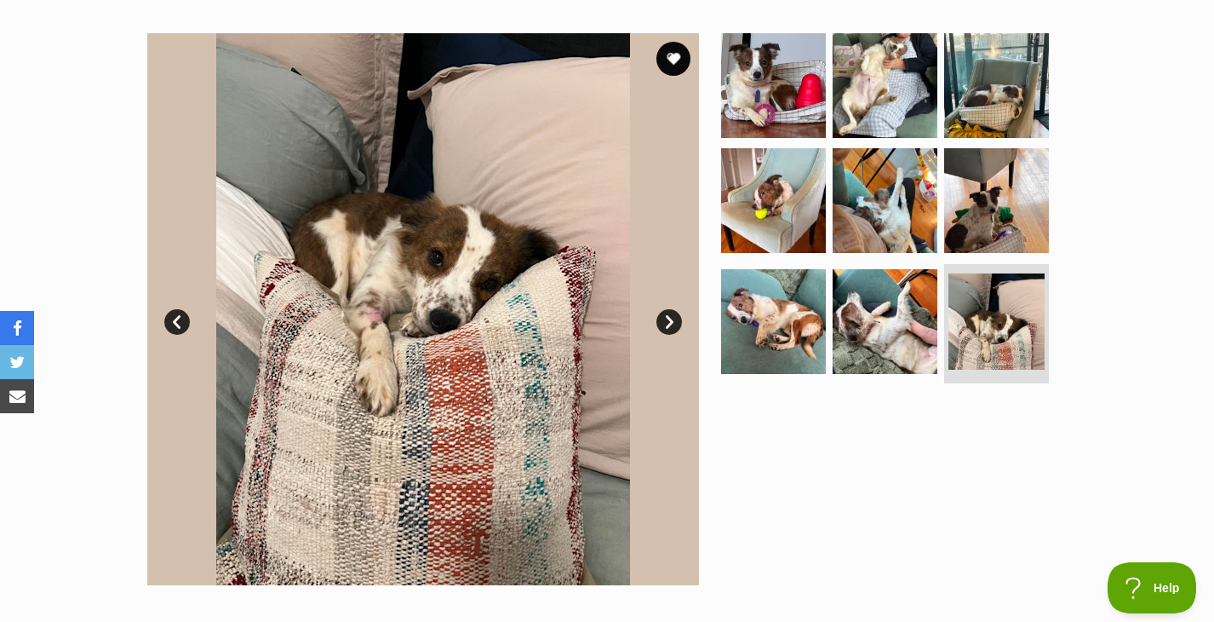
click at [668, 324] on link "Next" at bounding box center [670, 322] width 26 height 26
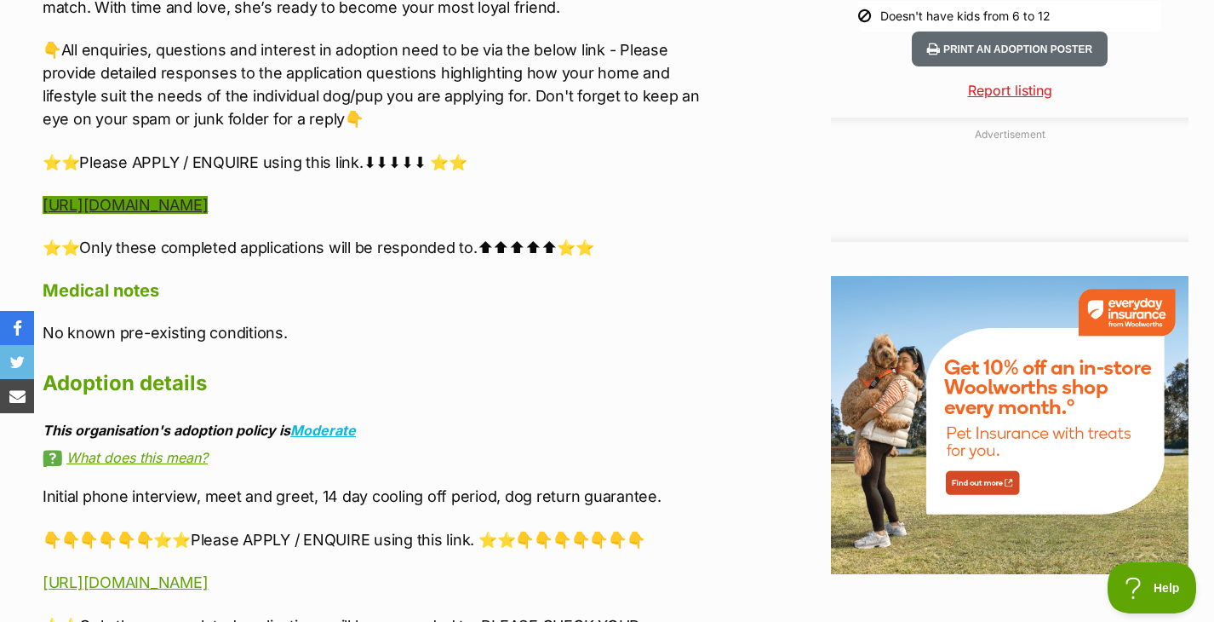
click at [208, 206] on link "[URL][DOMAIN_NAME]" at bounding box center [125, 205] width 165 height 18
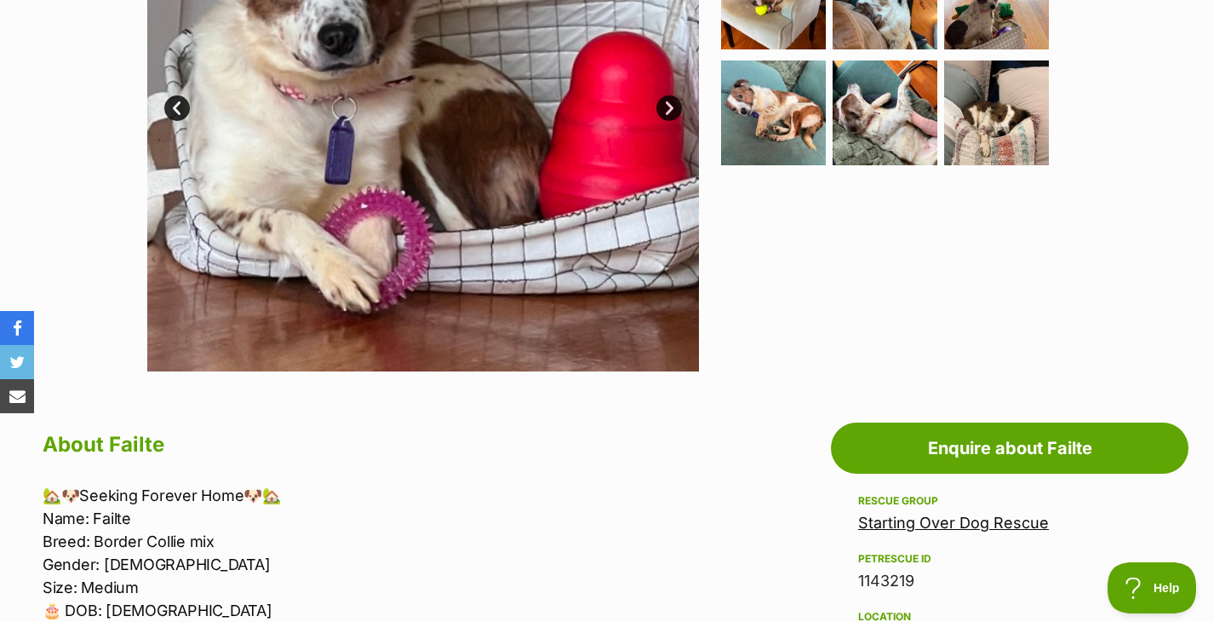
scroll to position [106, 0]
